Goal: Task Accomplishment & Management: Complete application form

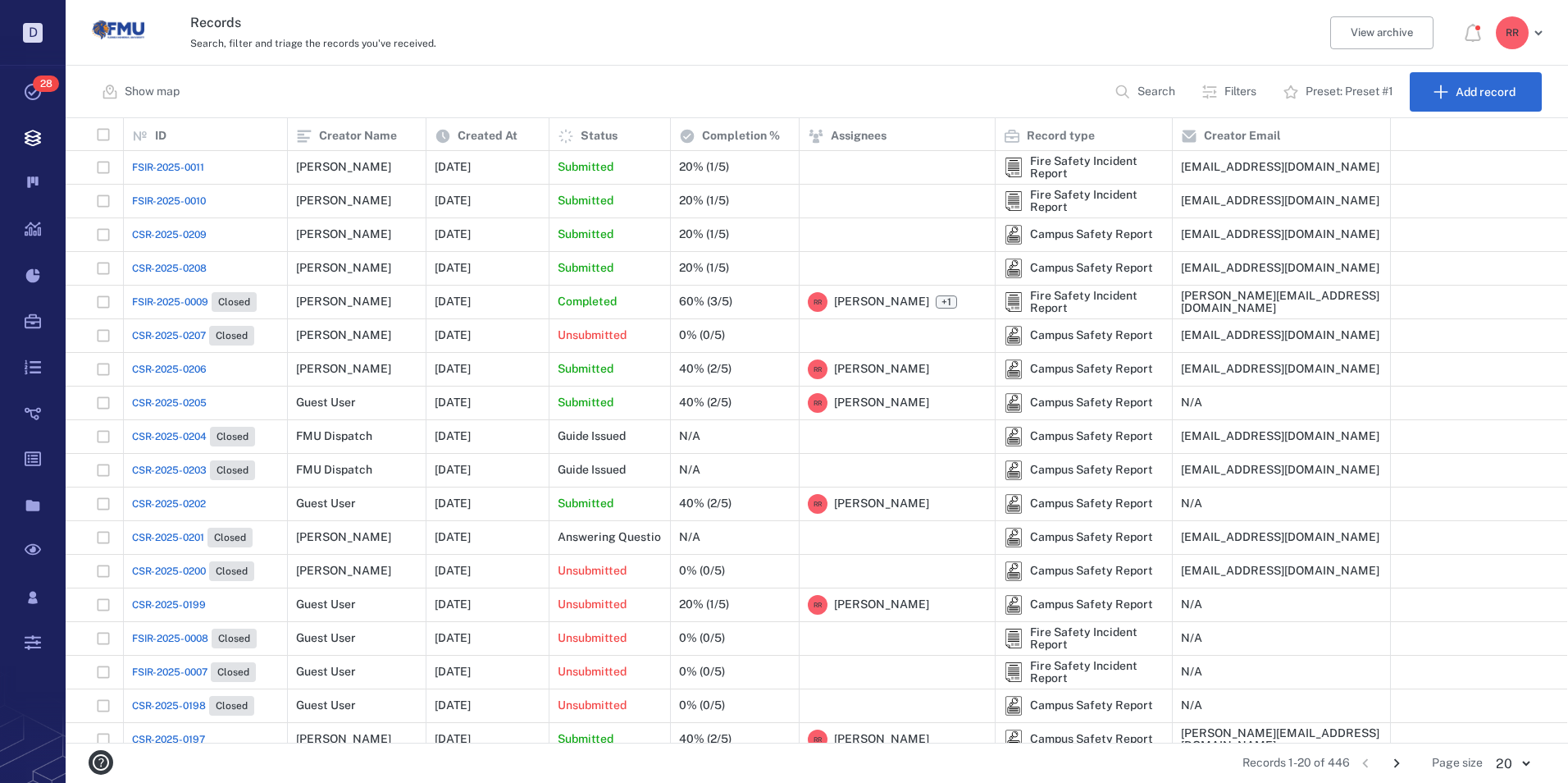
click at [182, 201] on span "FSIR-2025-0010" at bounding box center [169, 201] width 73 height 15
click at [175, 201] on span "FSIR-2025-0010" at bounding box center [169, 201] width 73 height 15
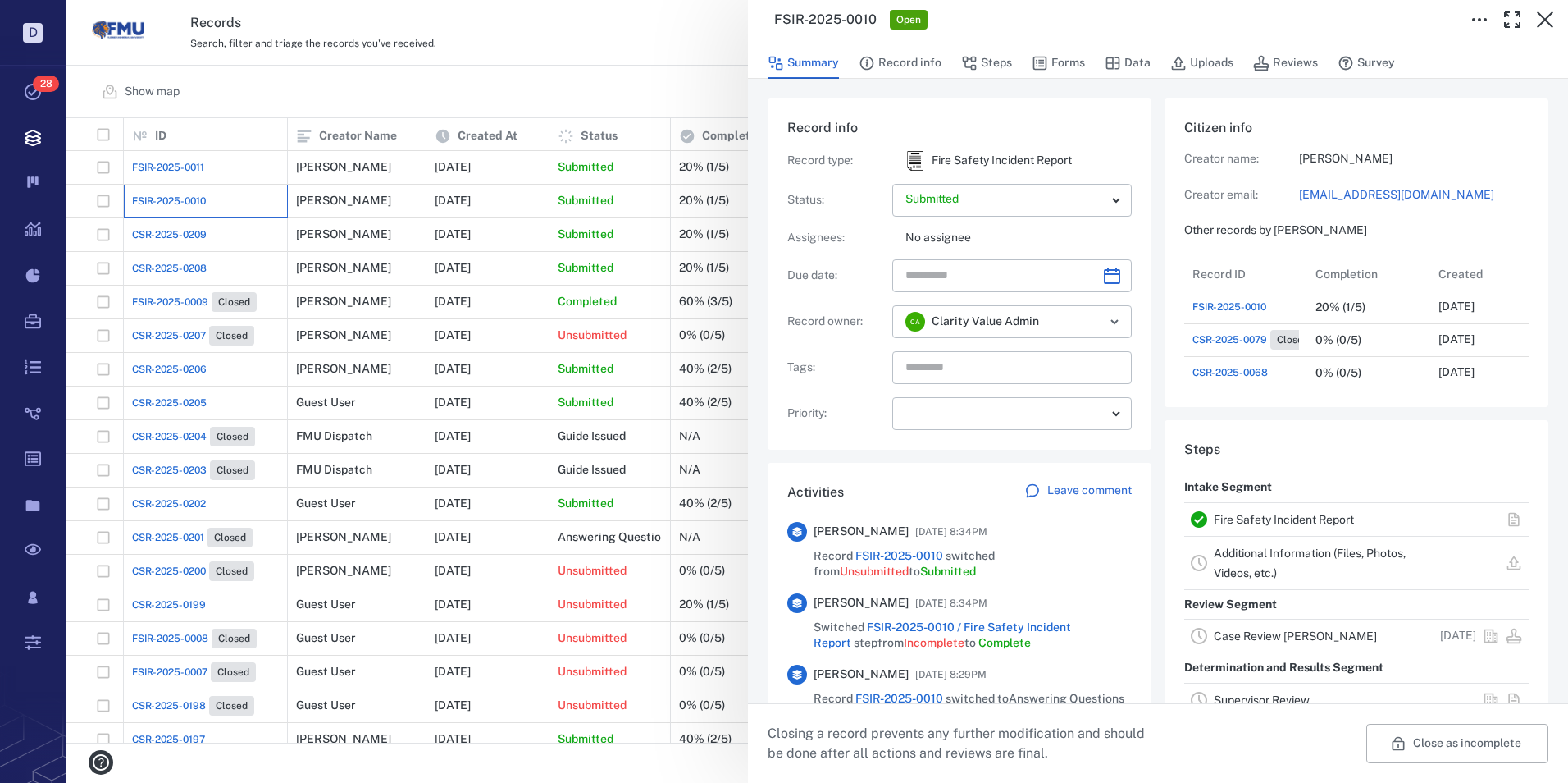
scroll to position [13, 13]
click at [1265, 517] on link "Fire Safety Incident Report" at bounding box center [1283, 519] width 141 height 13
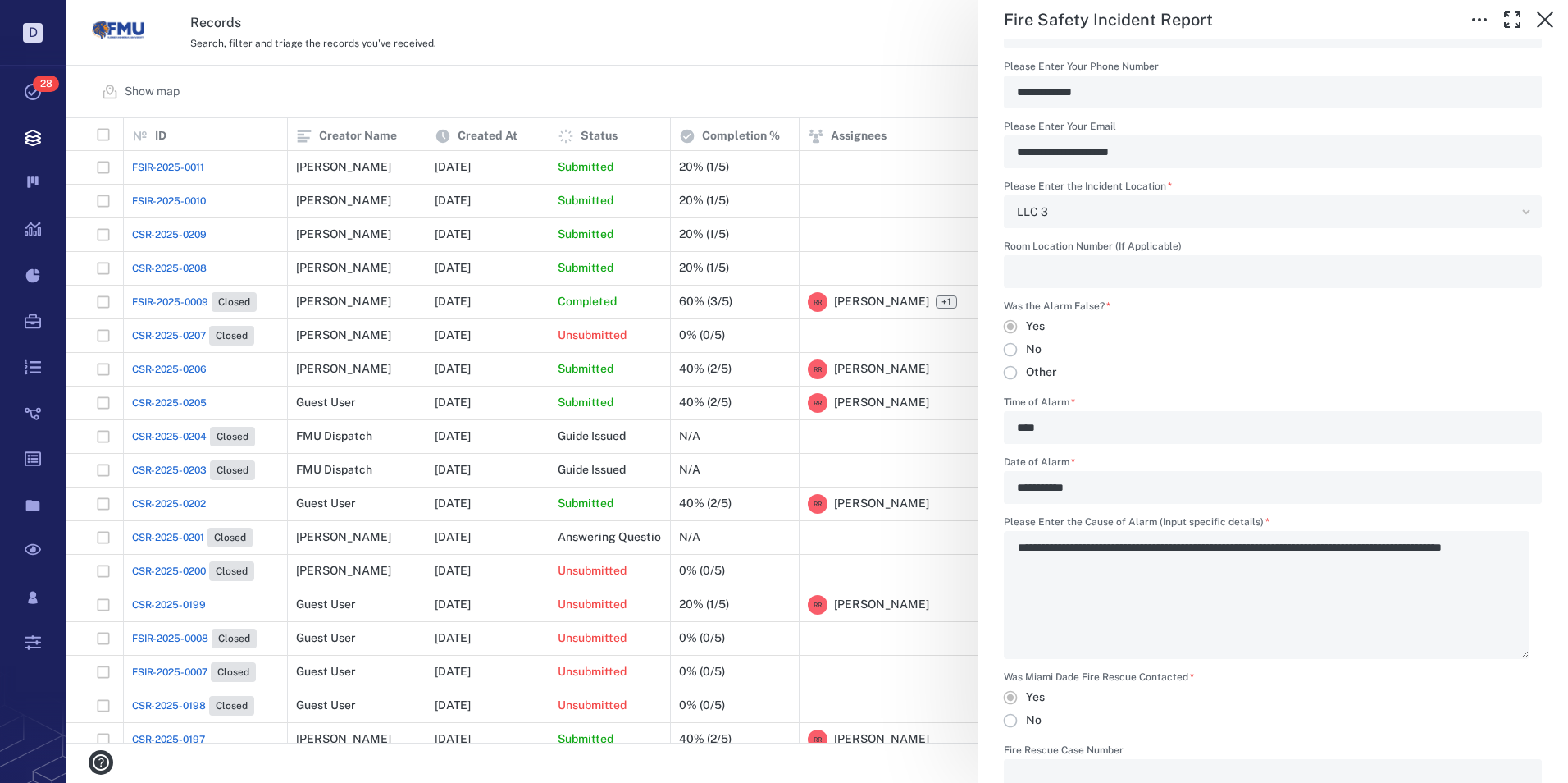
scroll to position [739, 0]
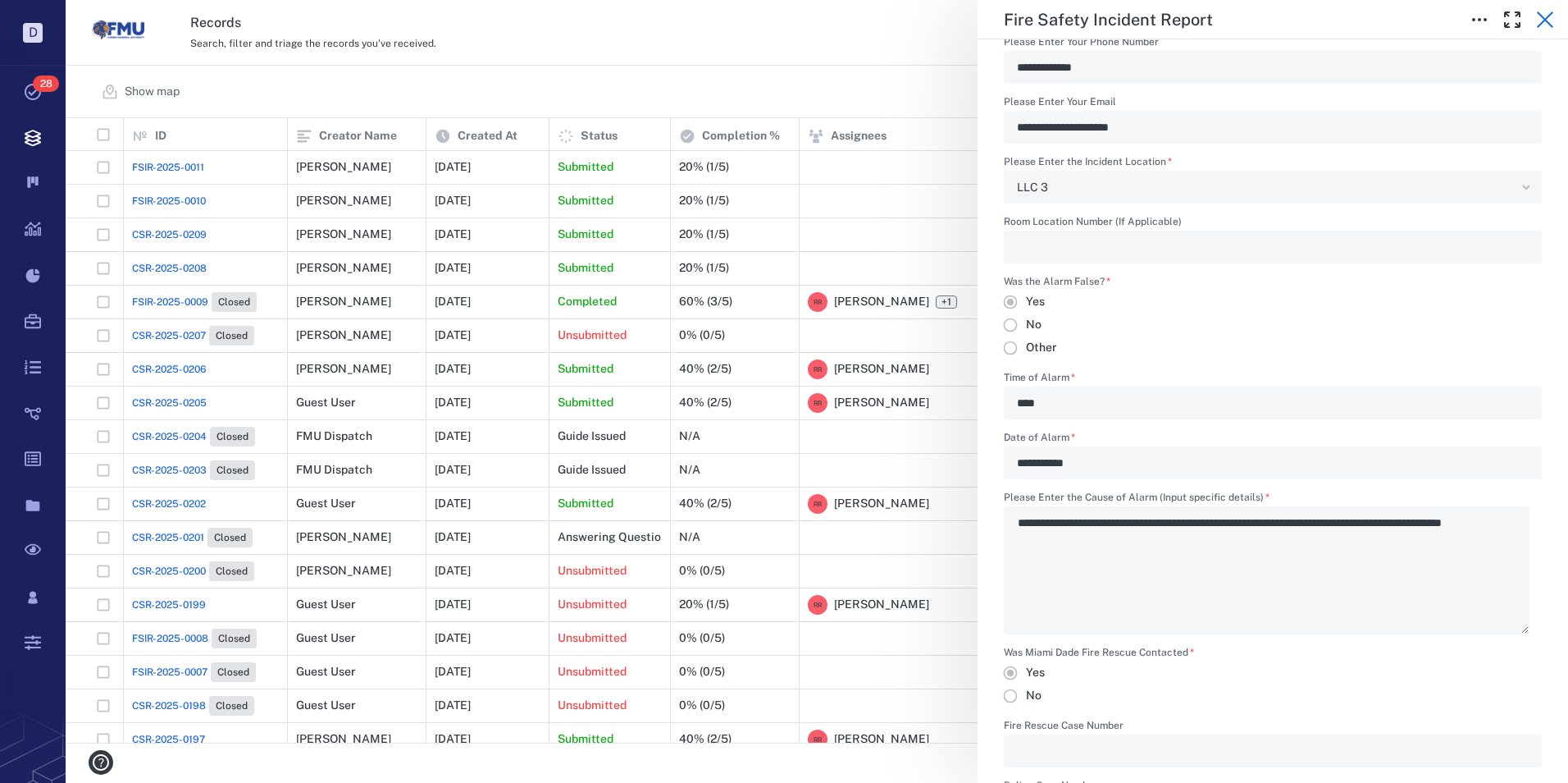
click at [1542, 9] on button "button" at bounding box center [1545, 20] width 33 height 33
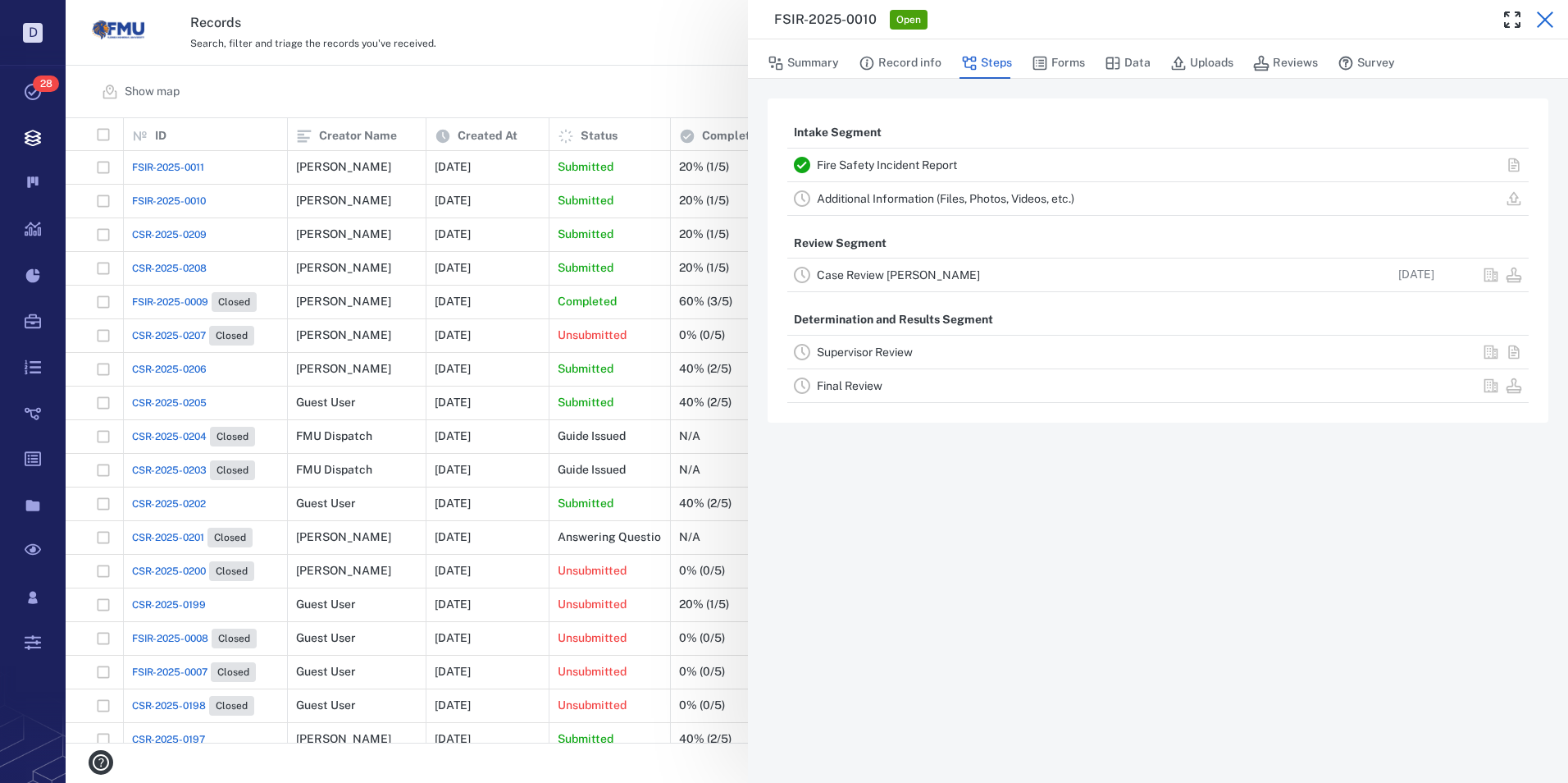
click at [1547, 22] on icon "button" at bounding box center [1545, 20] width 16 height 16
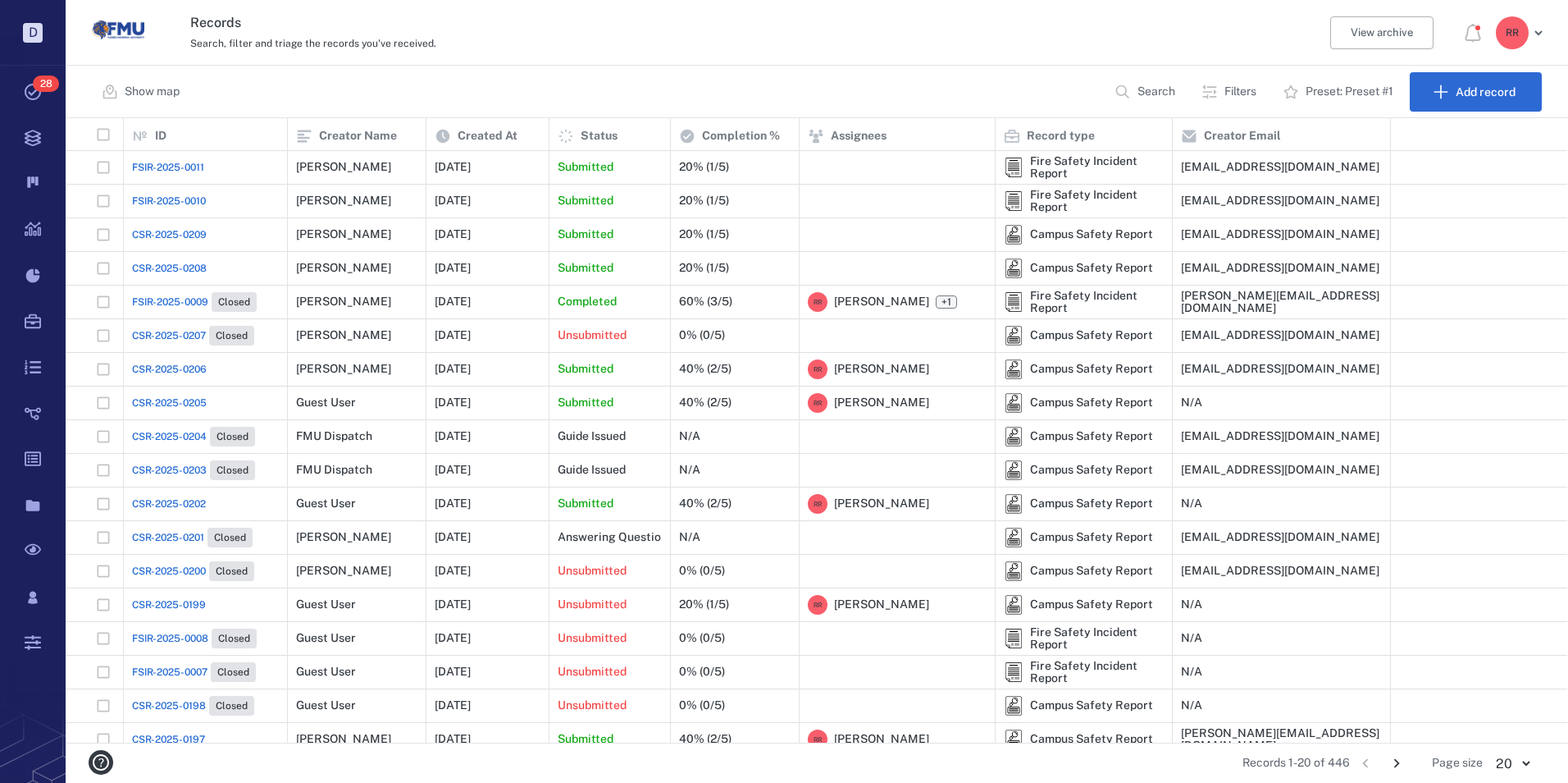
click at [166, 168] on span "FSIR-2025-0011" at bounding box center [169, 167] width 73 height 15
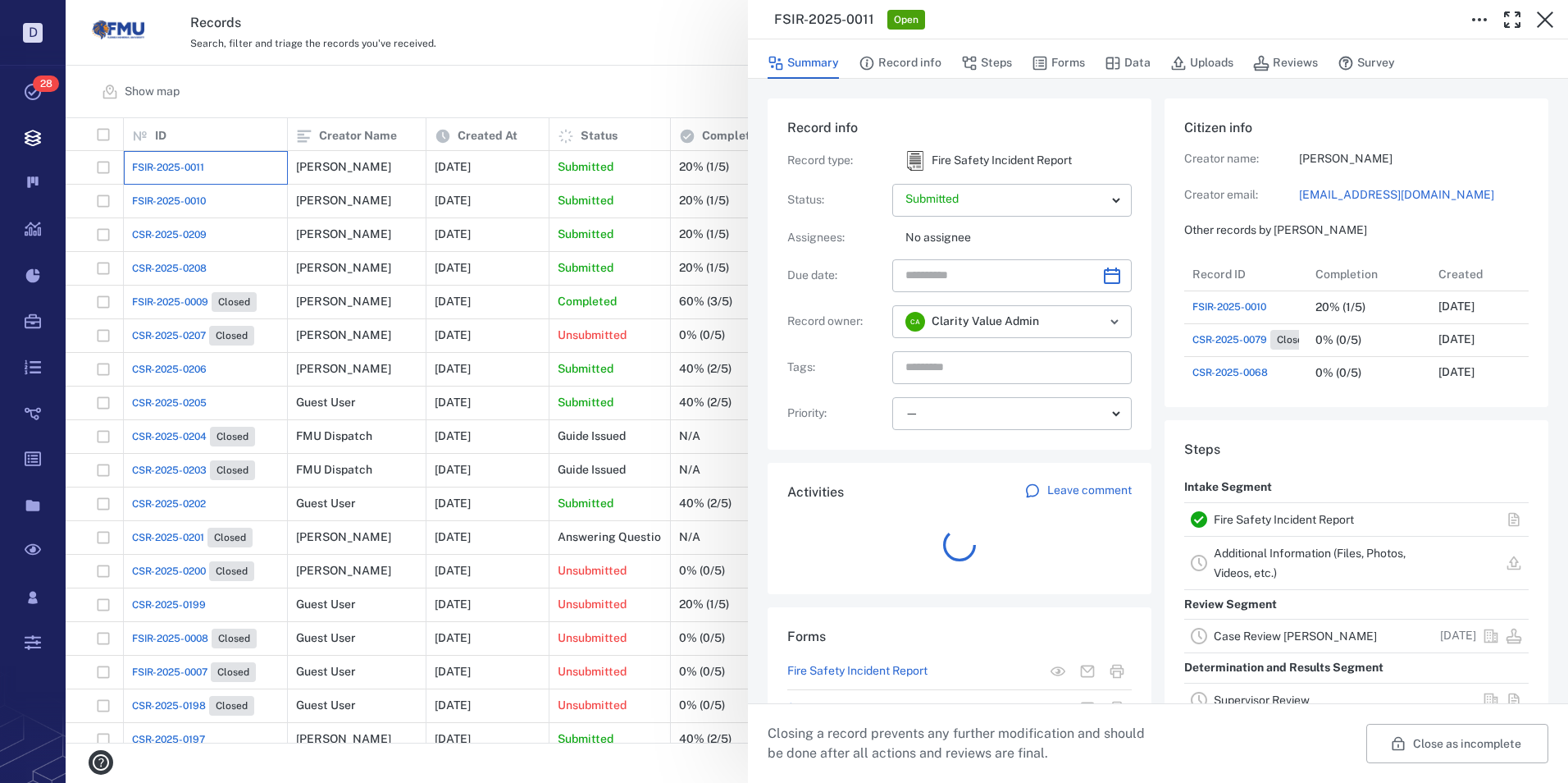
scroll to position [132, 313]
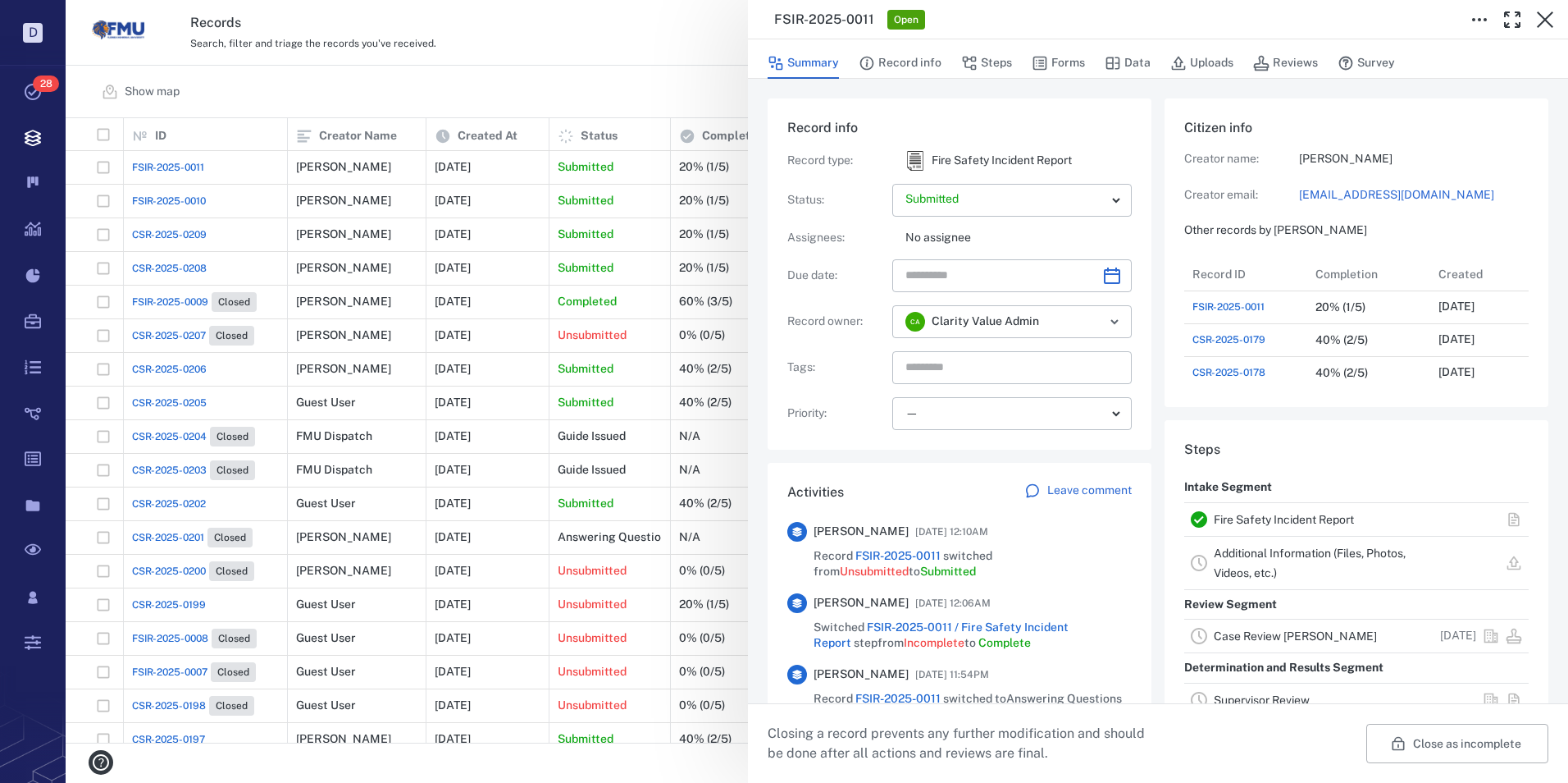
click at [1269, 522] on link "Fire Safety Incident Report" at bounding box center [1283, 519] width 141 height 13
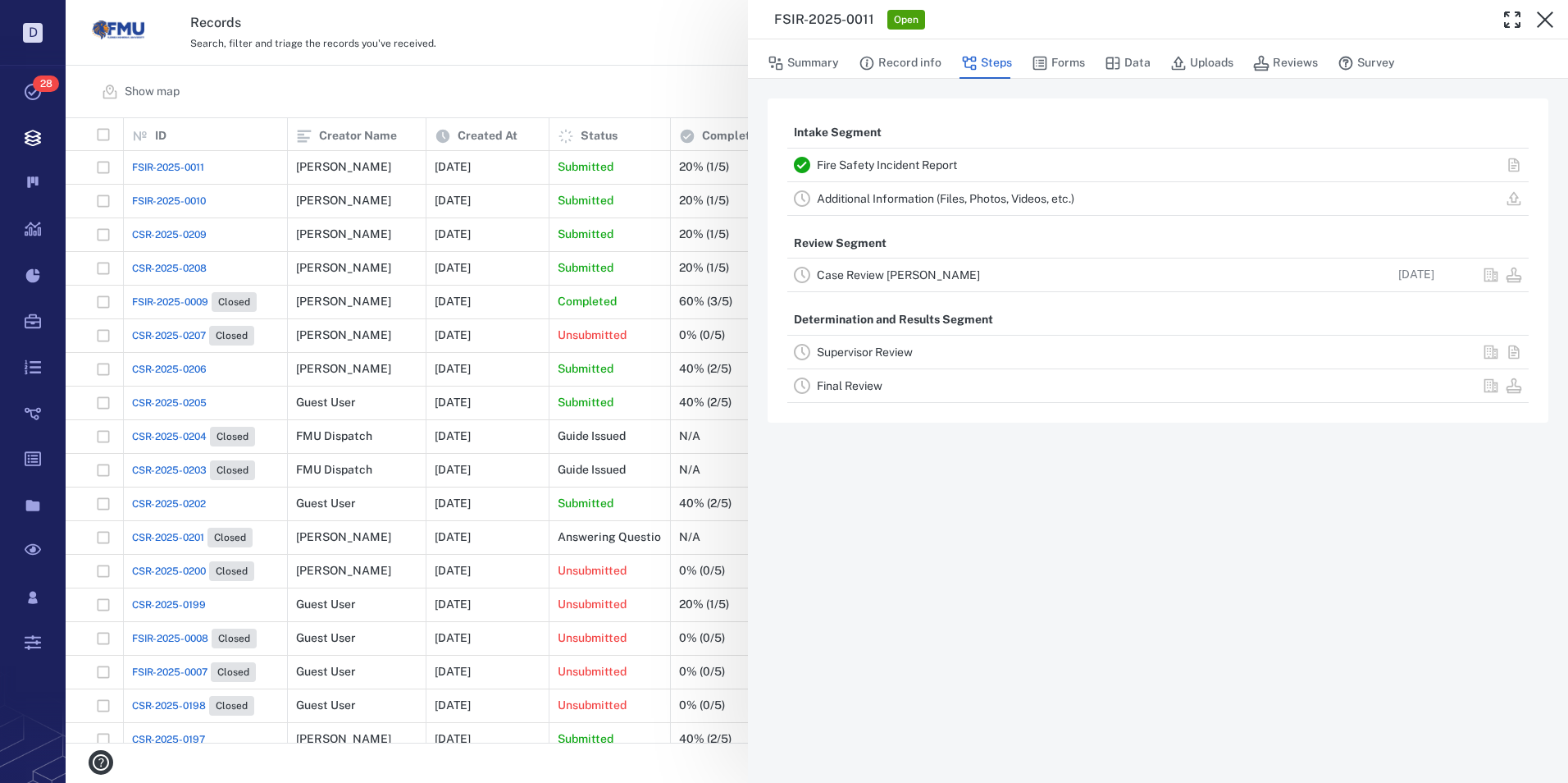
click at [841, 164] on link "Fire Safety Incident Report" at bounding box center [887, 165] width 141 height 13
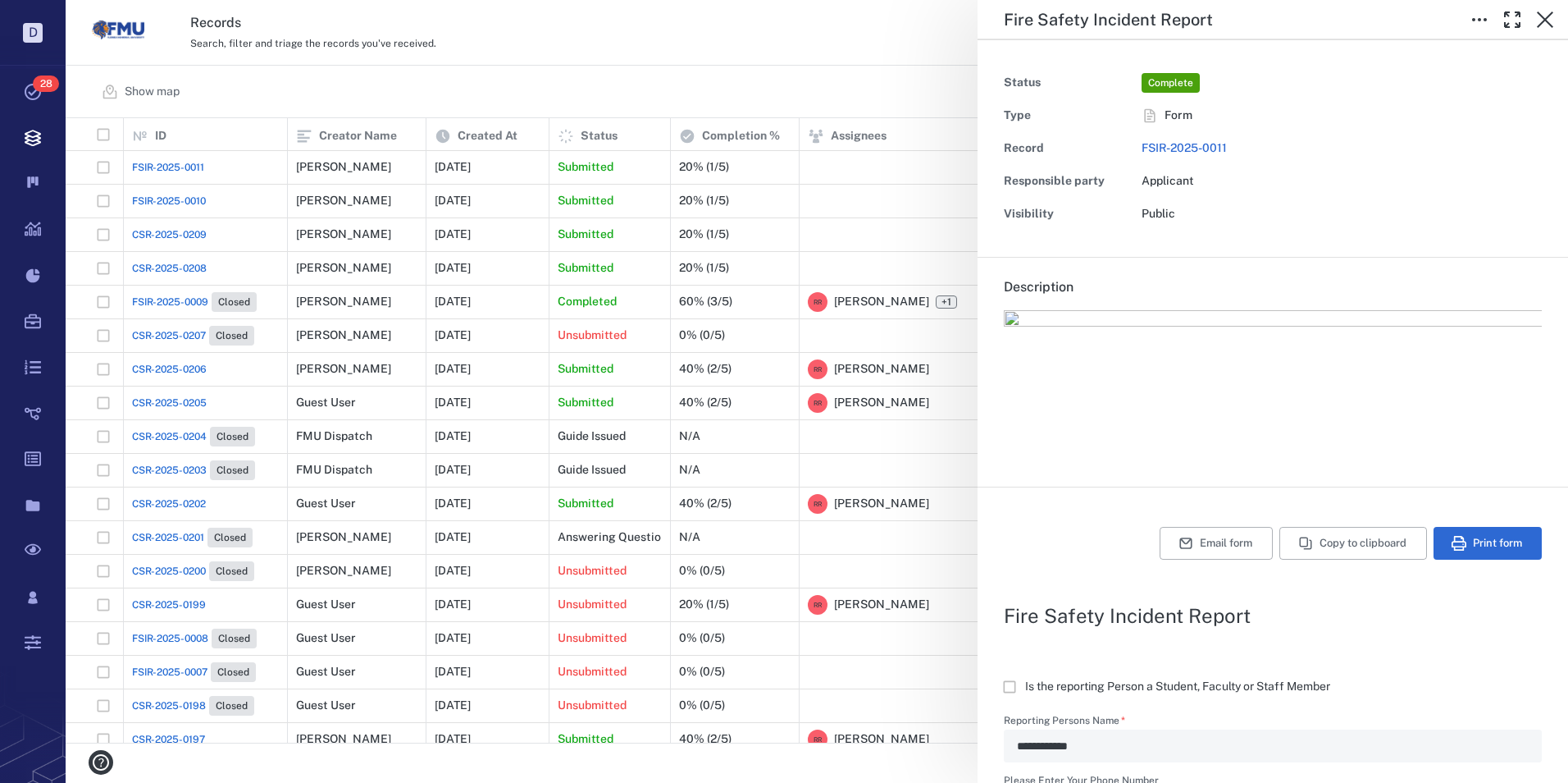
type textarea "*"
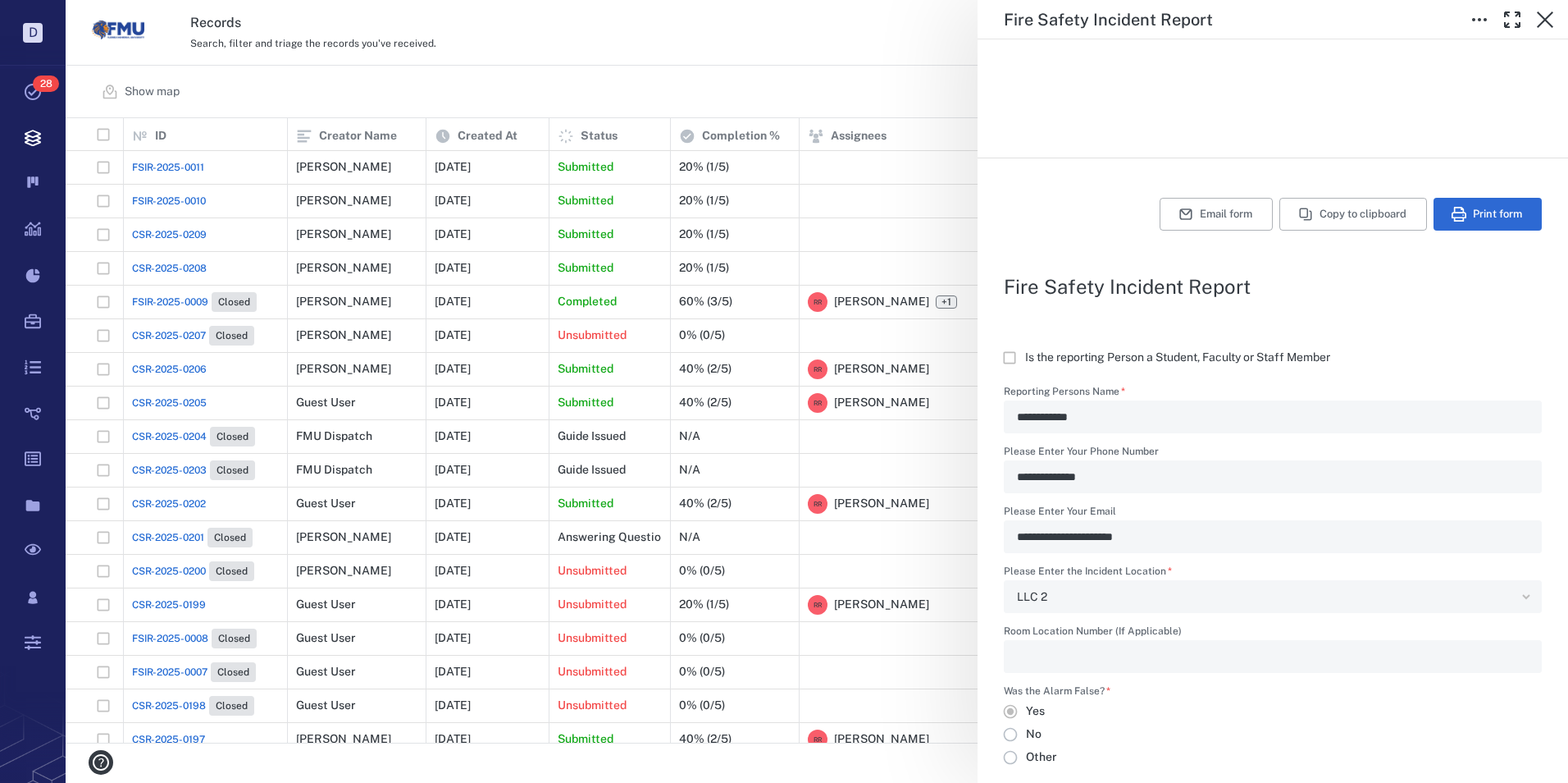
scroll to position [328, 0]
click at [1544, 20] on icon "button" at bounding box center [1545, 20] width 16 height 16
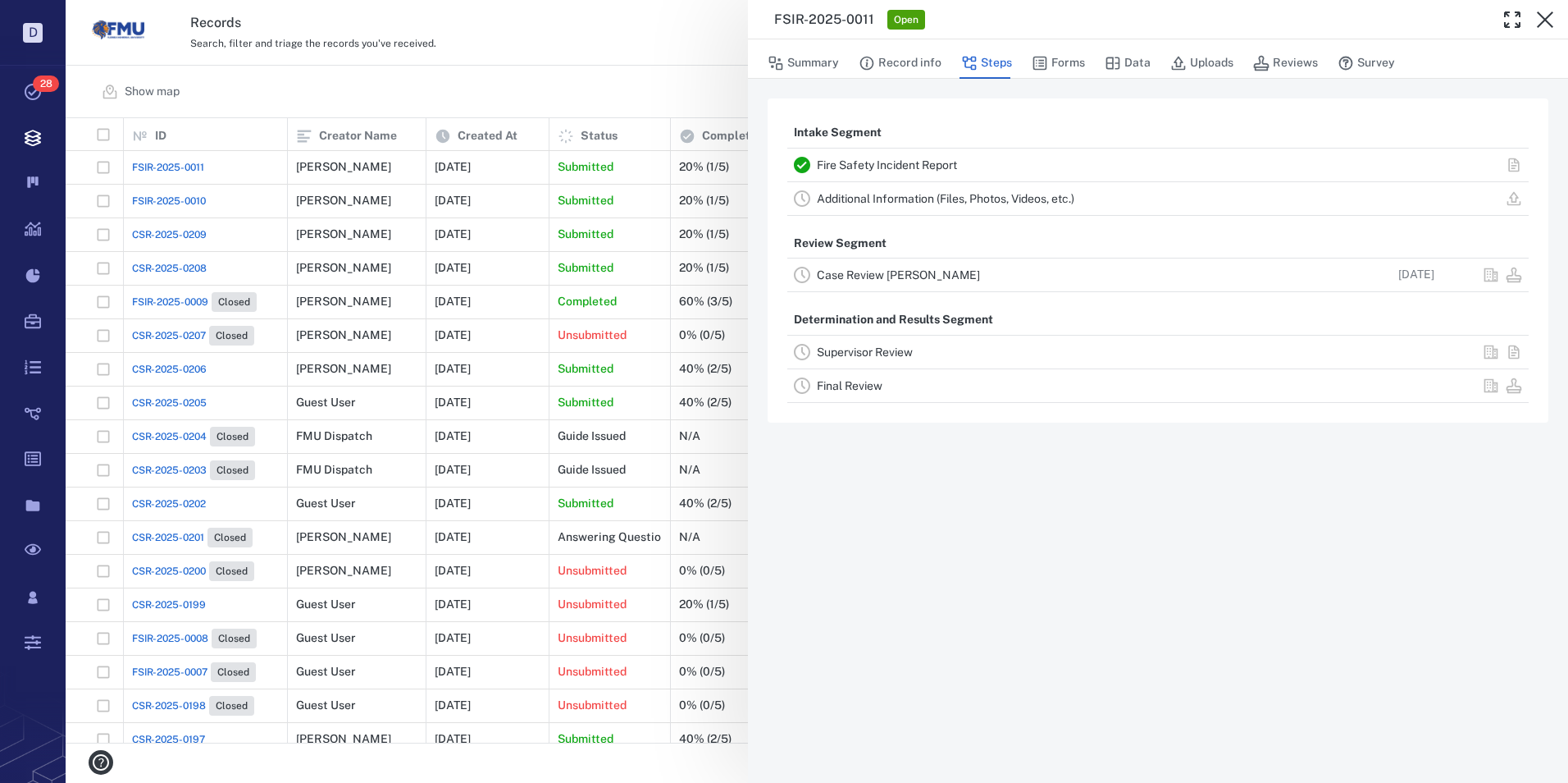
drag, startPoint x: 1550, startPoint y: 15, endPoint x: 1329, endPoint y: 587, distance: 613.2
click at [1550, 15] on icon "button" at bounding box center [1545, 20] width 16 height 16
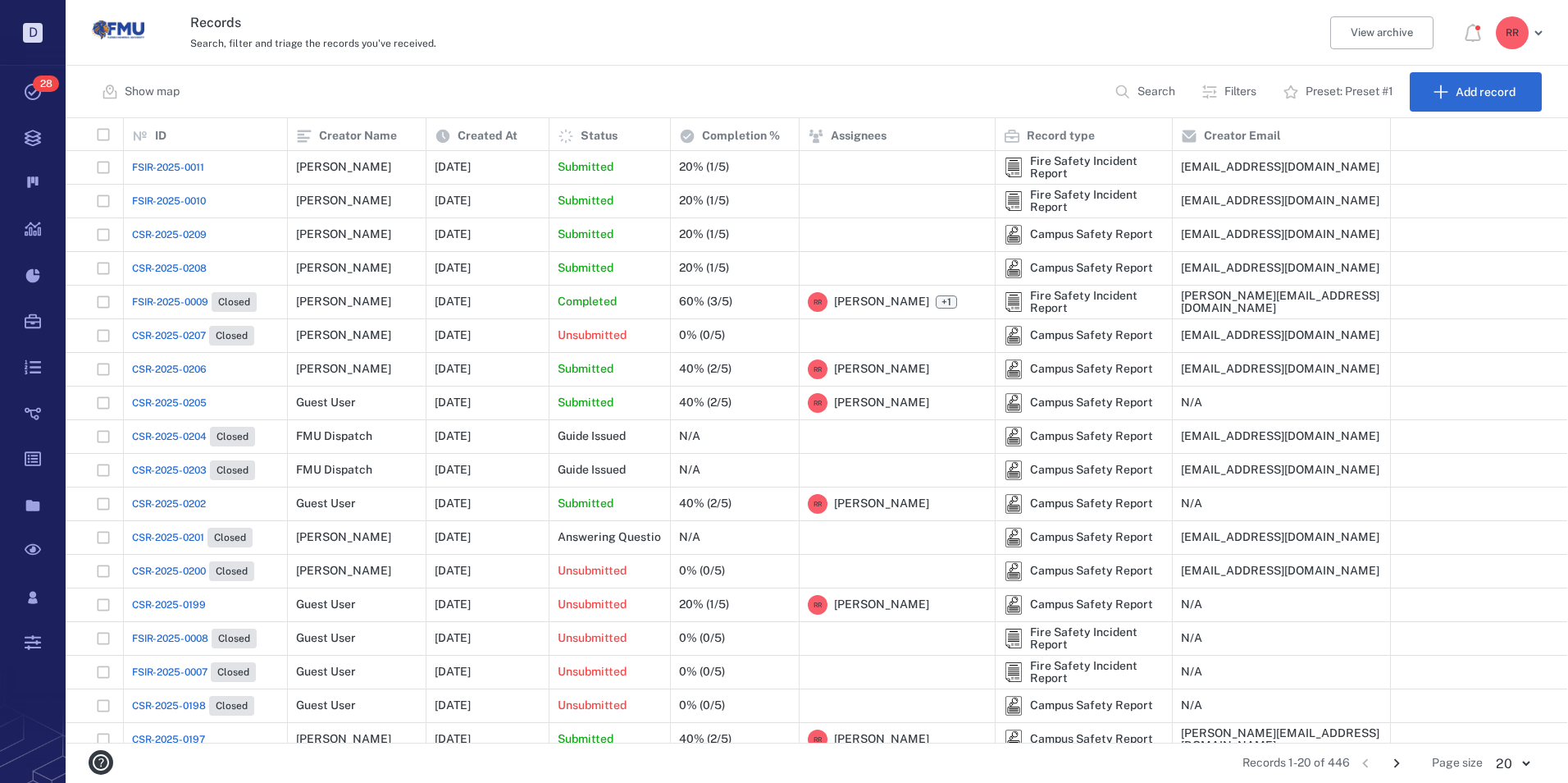
click at [169, 267] on span "CSR-2025-0208" at bounding box center [170, 269] width 74 height 15
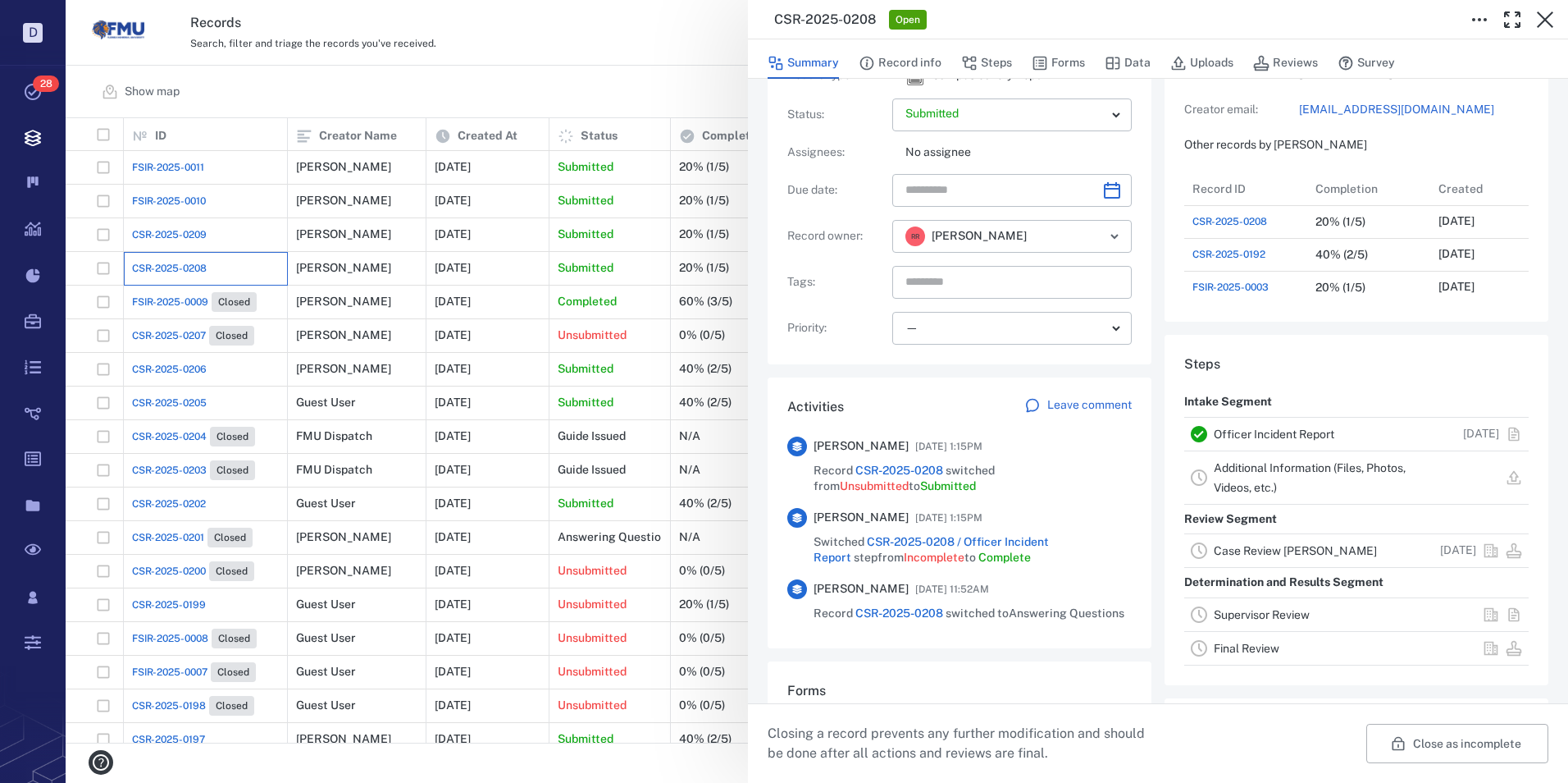
scroll to position [47, 0]
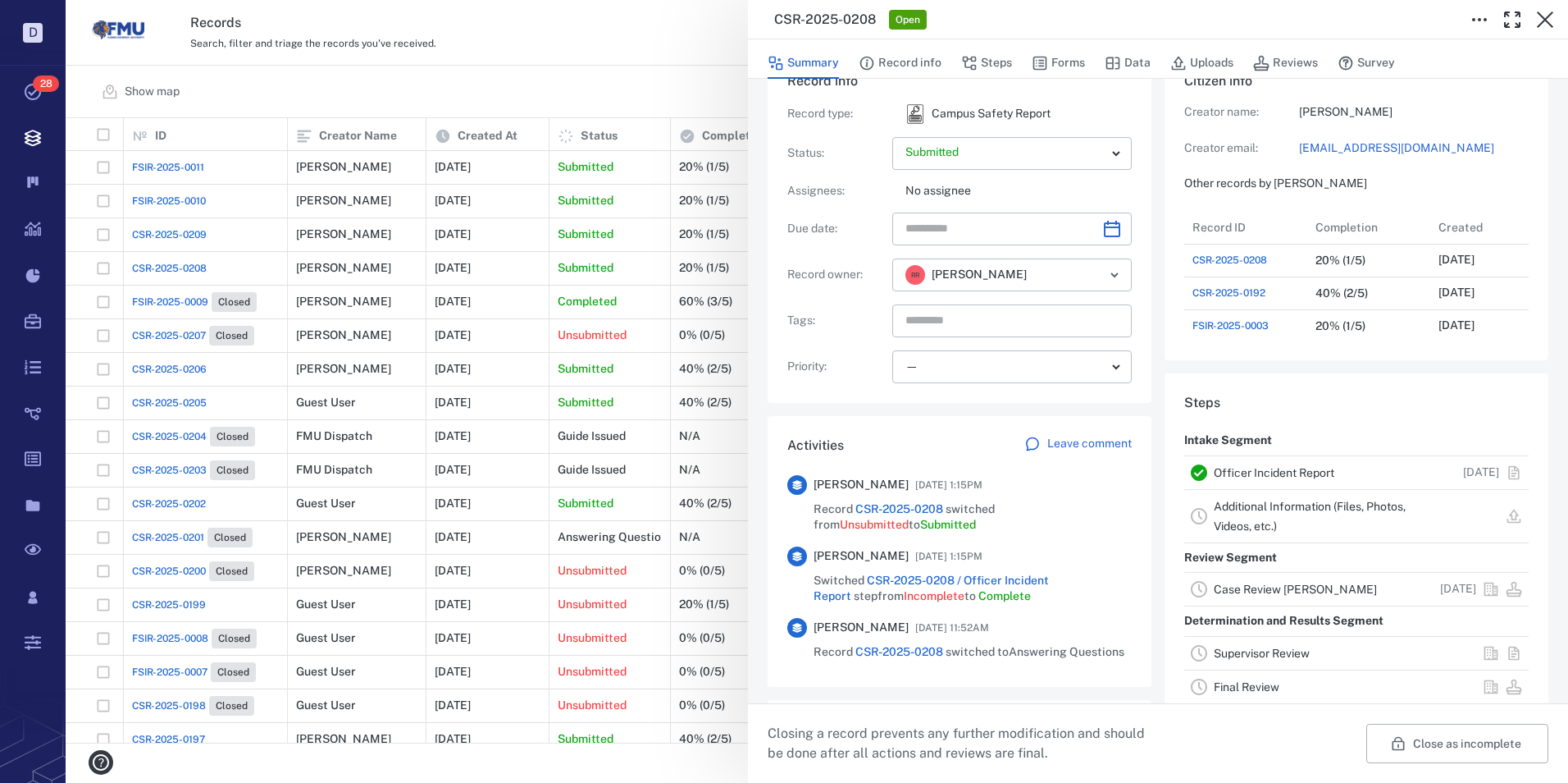
click at [1259, 468] on link "Officer Incident Report" at bounding box center [1273, 473] width 121 height 13
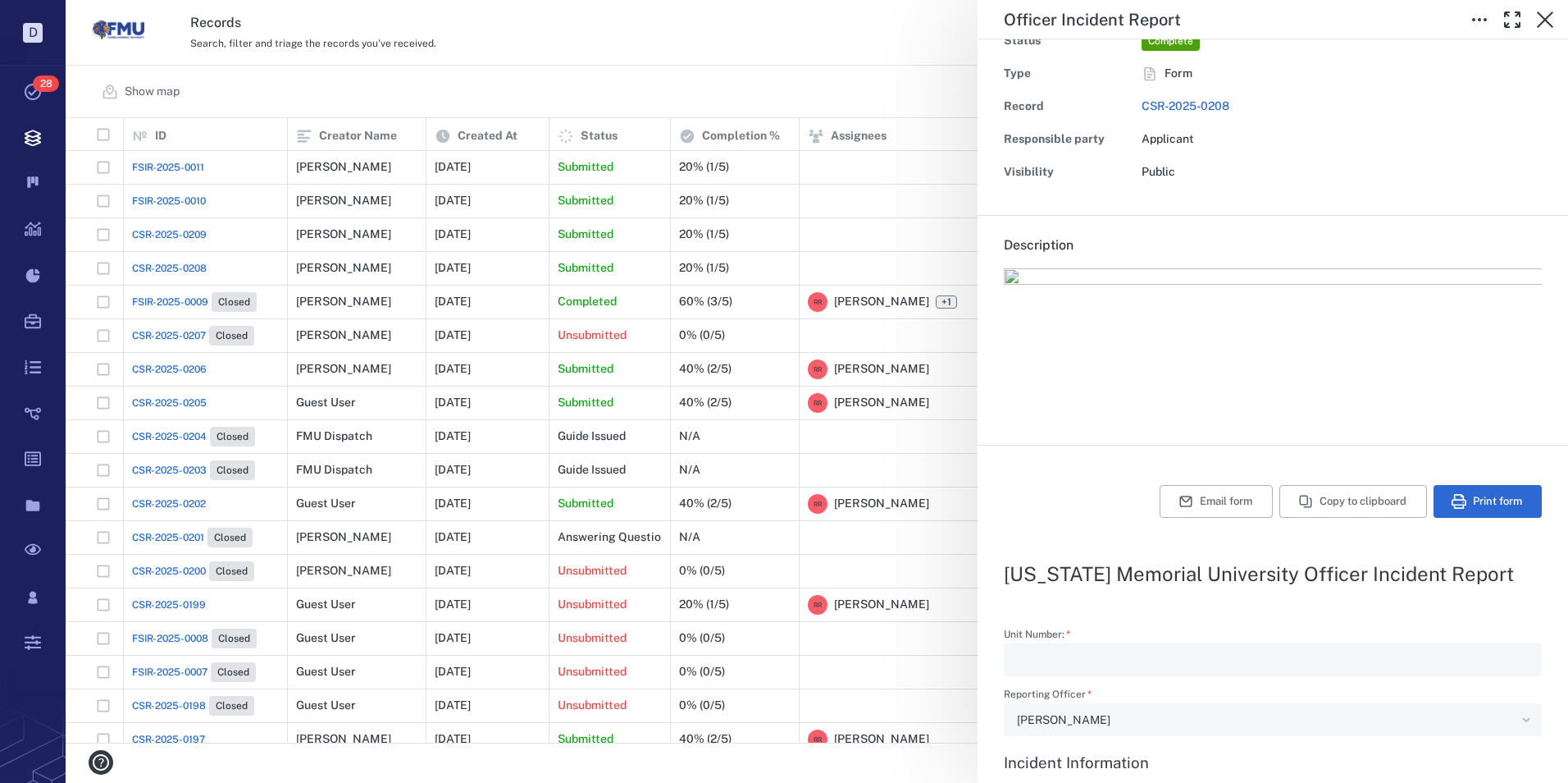
scroll to position [82, 0]
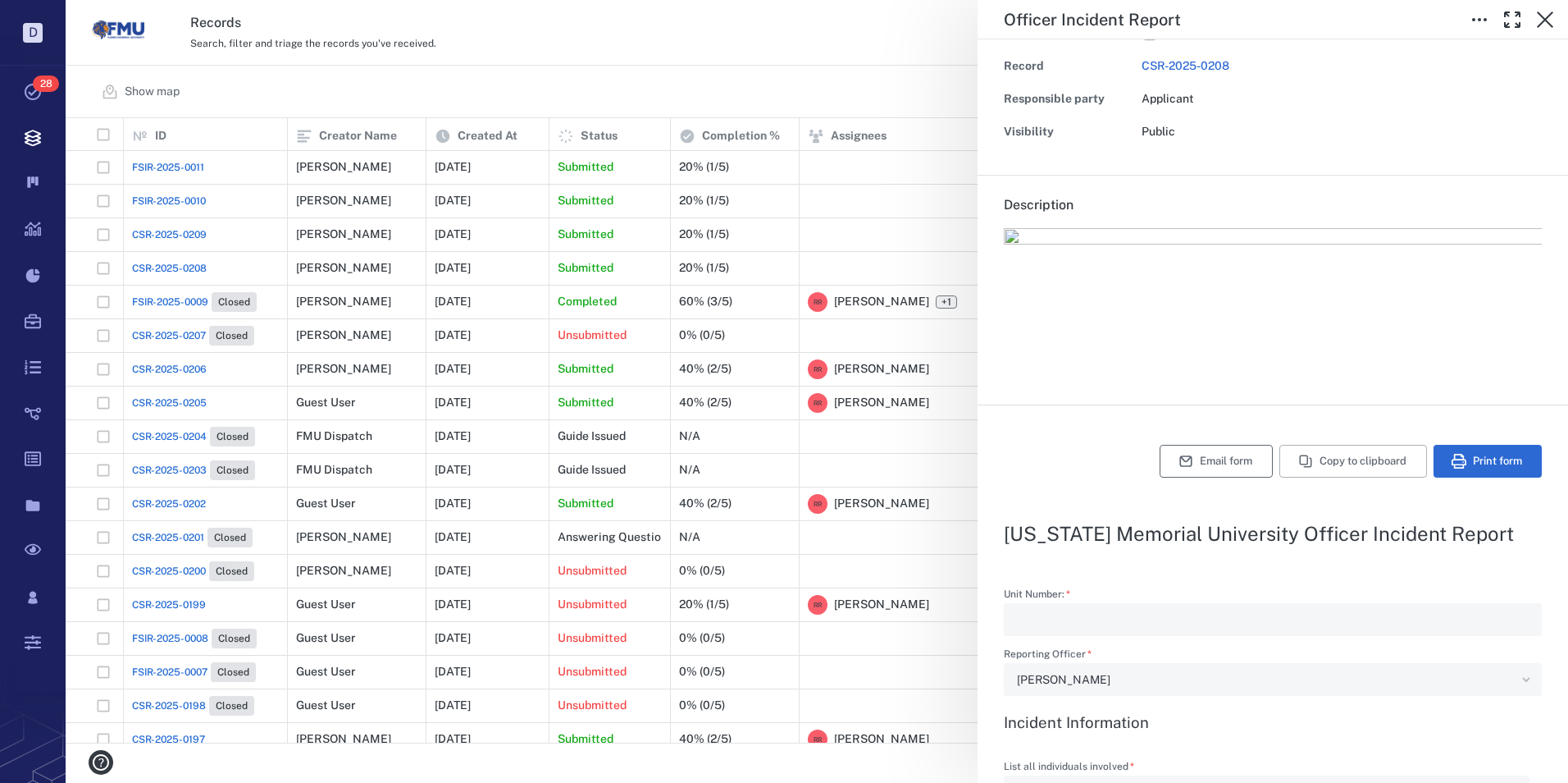
click at [1179, 463] on icon "button" at bounding box center [1186, 461] width 15 height 15
type textarea "*"
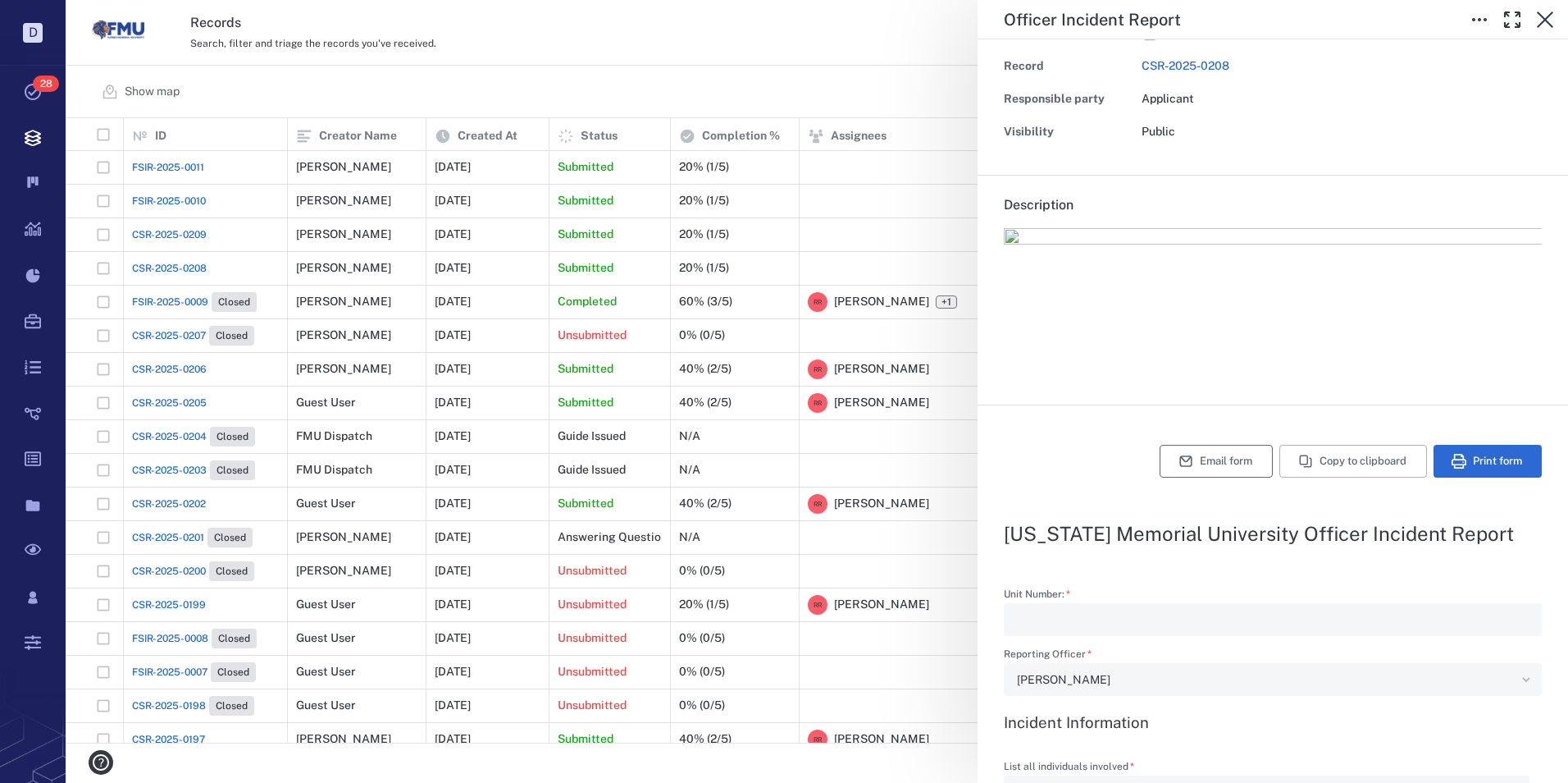
type textarea "*"
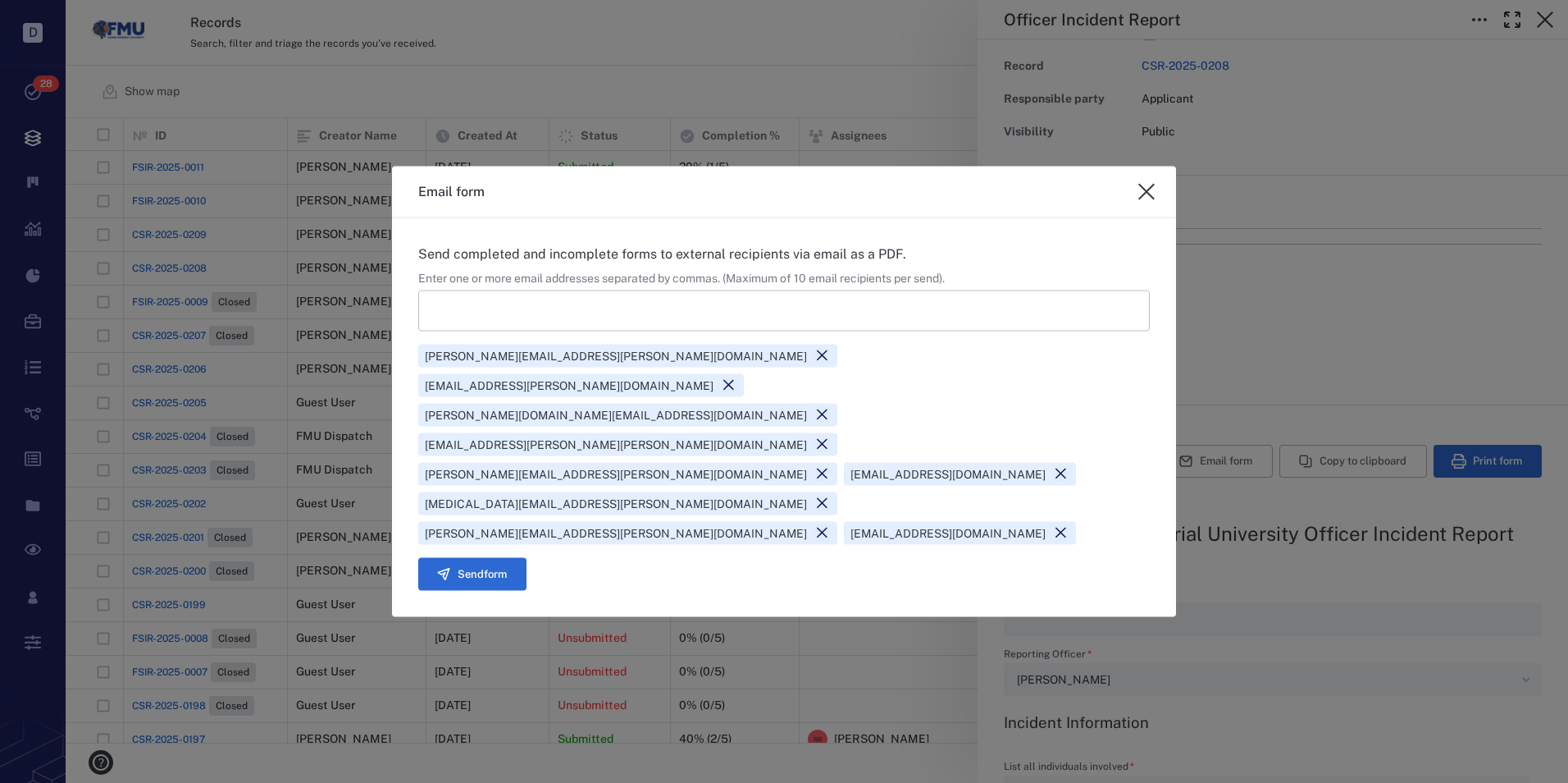
click at [495, 557] on button "Send form" at bounding box center [472, 573] width 108 height 33
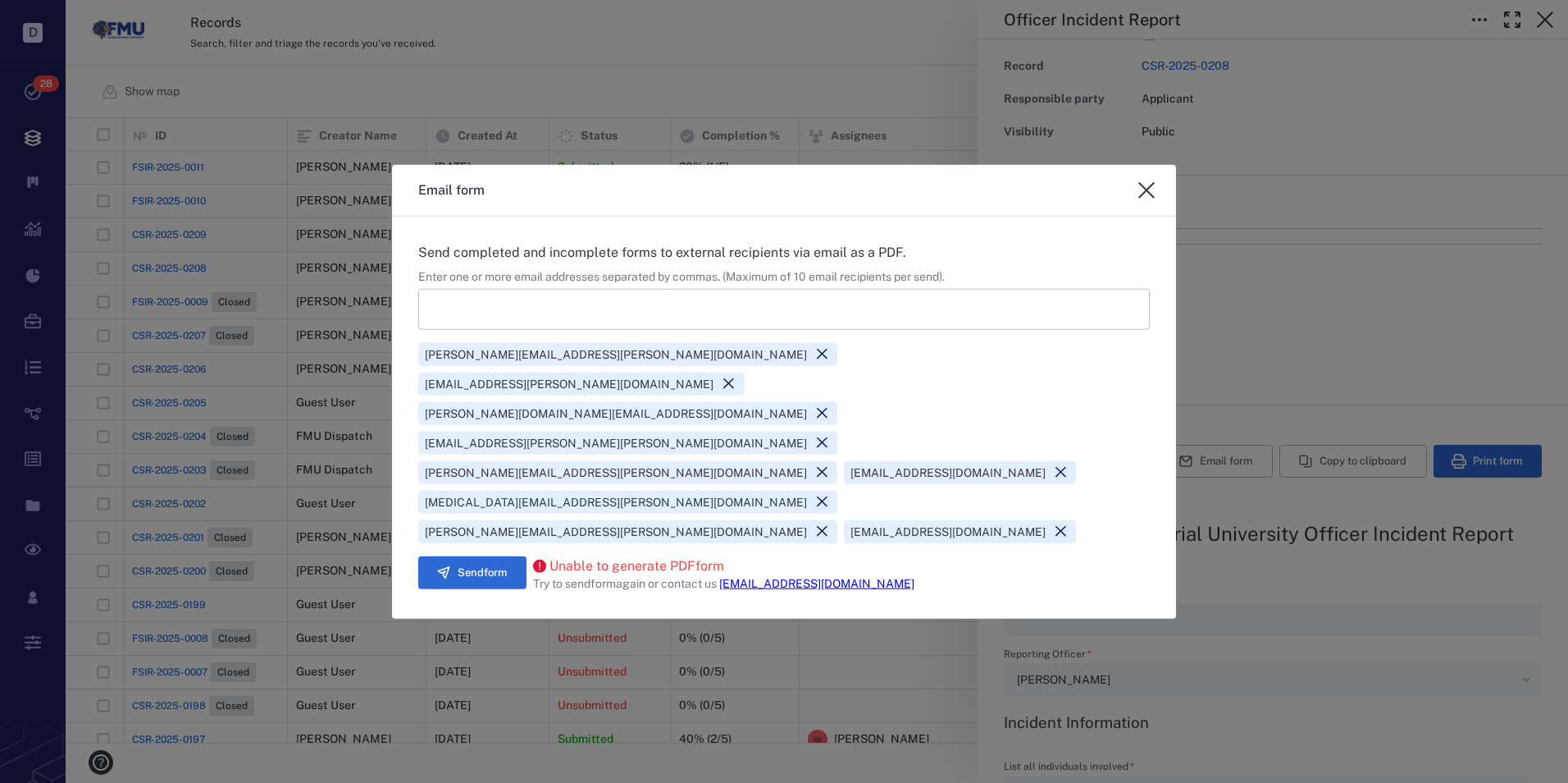
drag, startPoint x: 1148, startPoint y: 245, endPoint x: 1354, endPoint y: 266, distance: 207.1
click at [1148, 201] on icon "close" at bounding box center [1146, 191] width 20 height 20
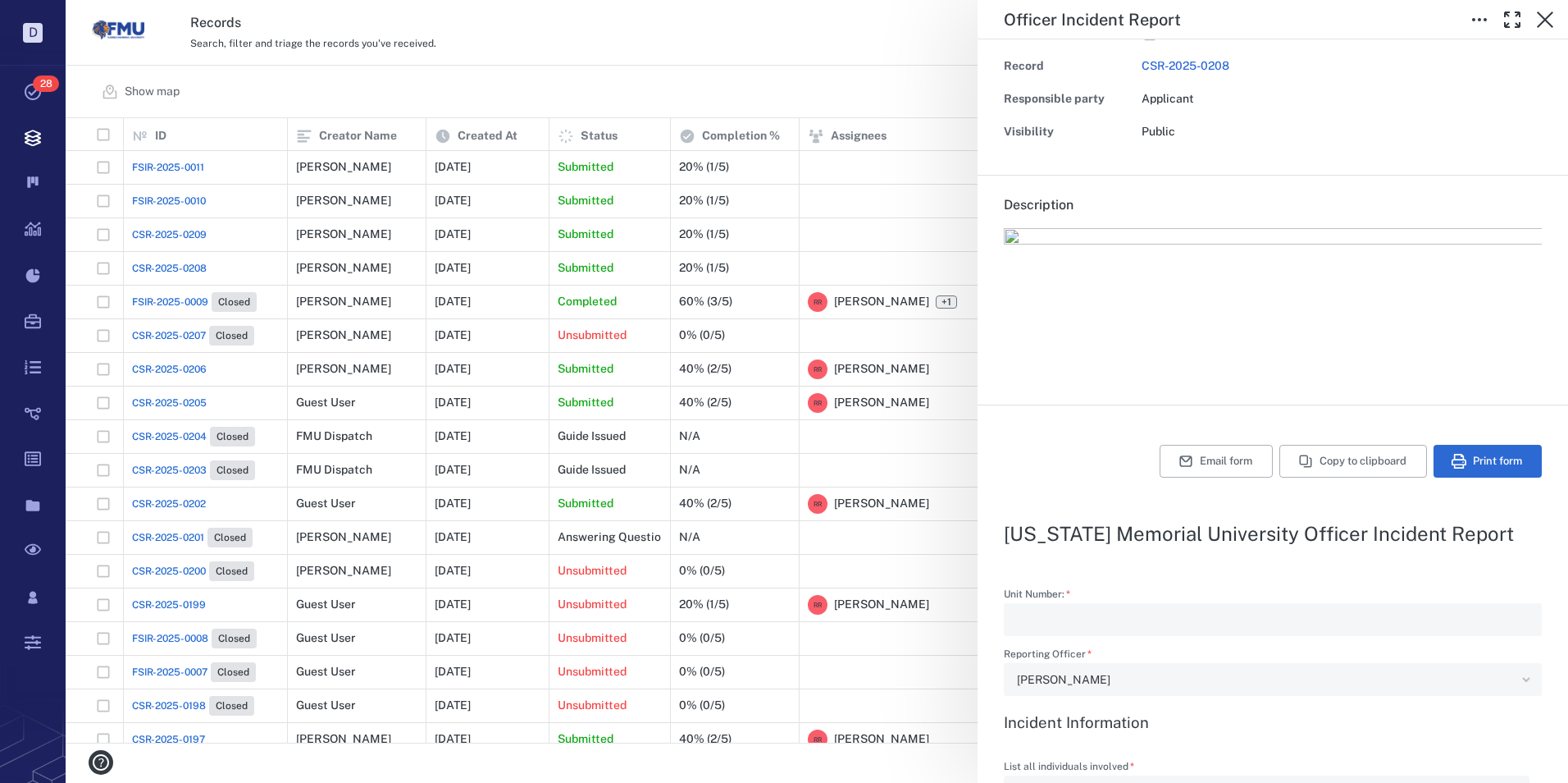
type textarea "*"
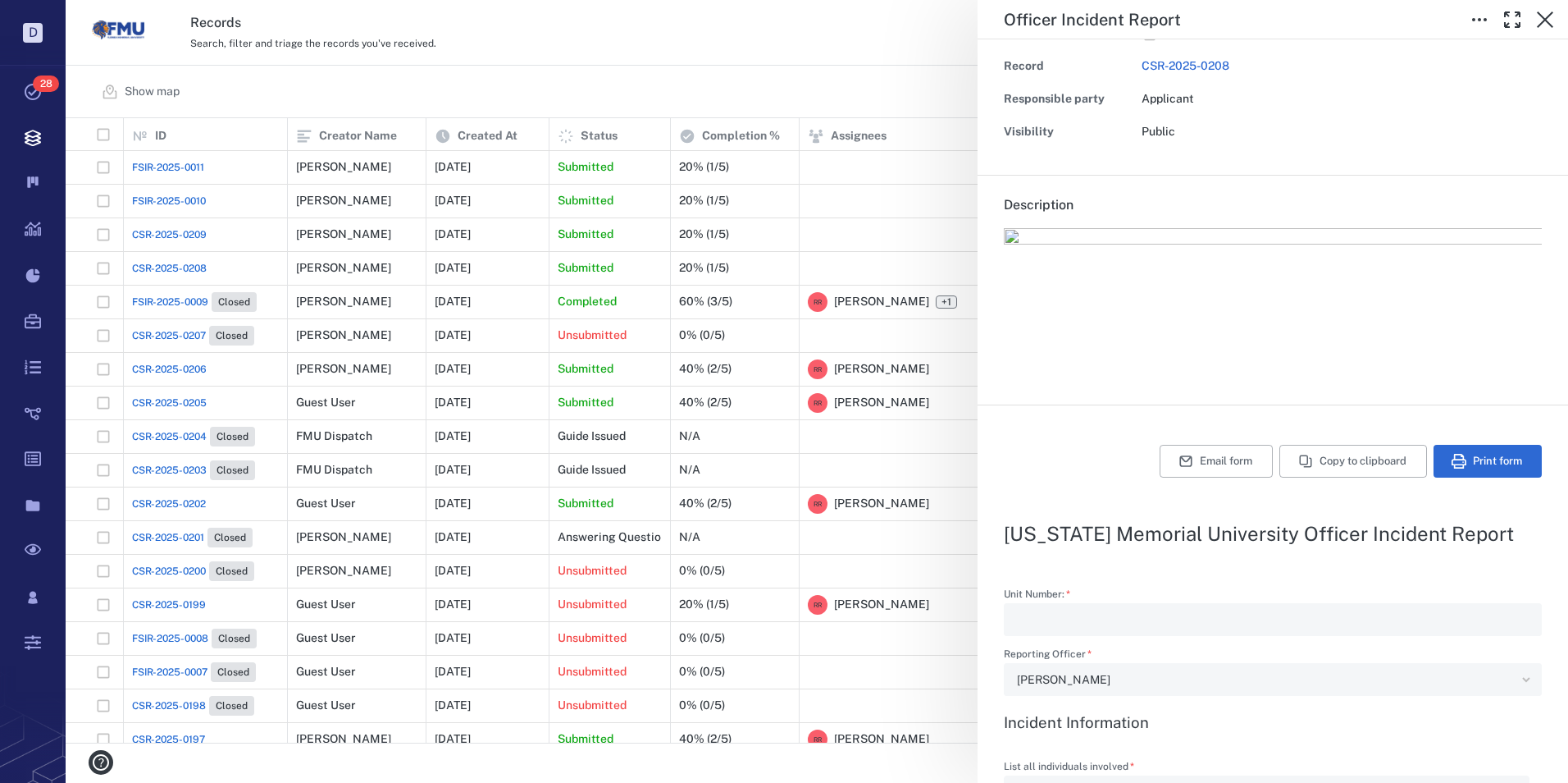
type textarea "*"
